Goal: Transaction & Acquisition: Book appointment/travel/reservation

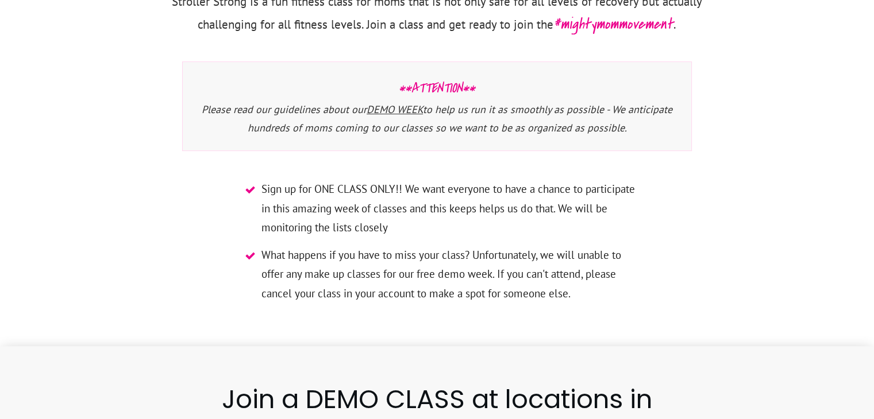
scroll to position [301, 0]
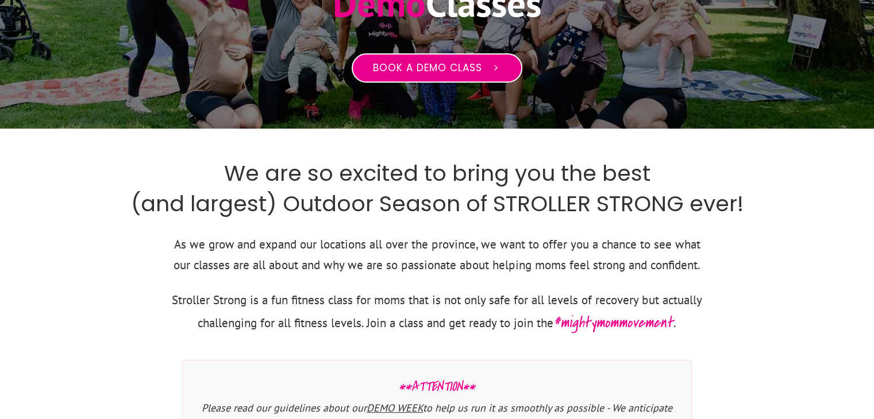
click at [433, 72] on span "Book a Demo Class" at bounding box center [427, 68] width 109 height 13
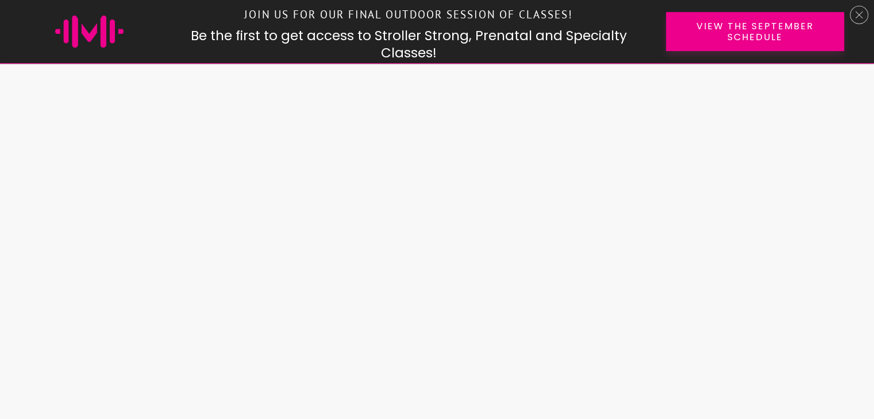
scroll to position [1414, 0]
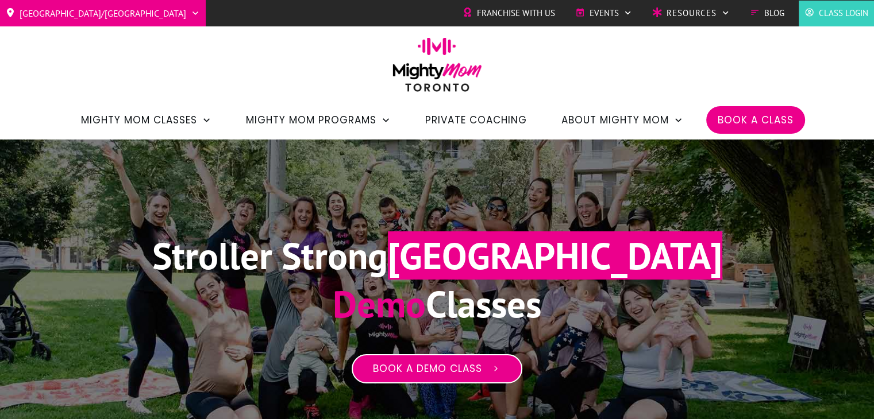
click at [478, 363] on span "Book a Demo Class" at bounding box center [427, 369] width 109 height 13
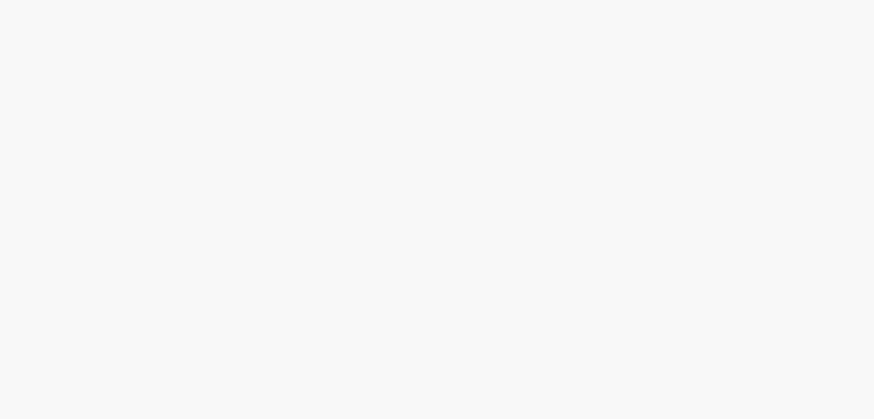
scroll to position [1200, 0]
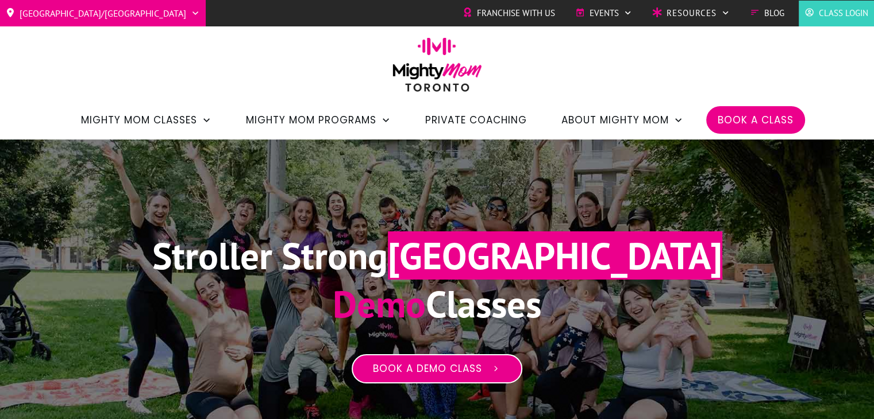
click at [438, 369] on span "Book a Demo Class" at bounding box center [427, 369] width 109 height 13
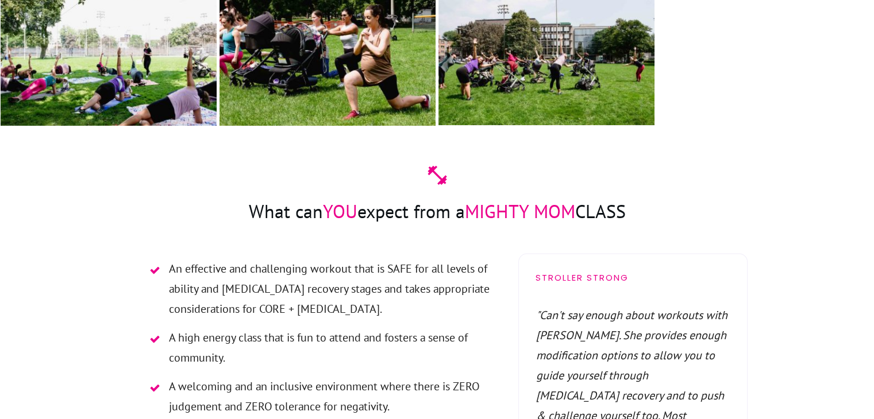
scroll to position [1177, 0]
